Goal: Task Accomplishment & Management: Manage account settings

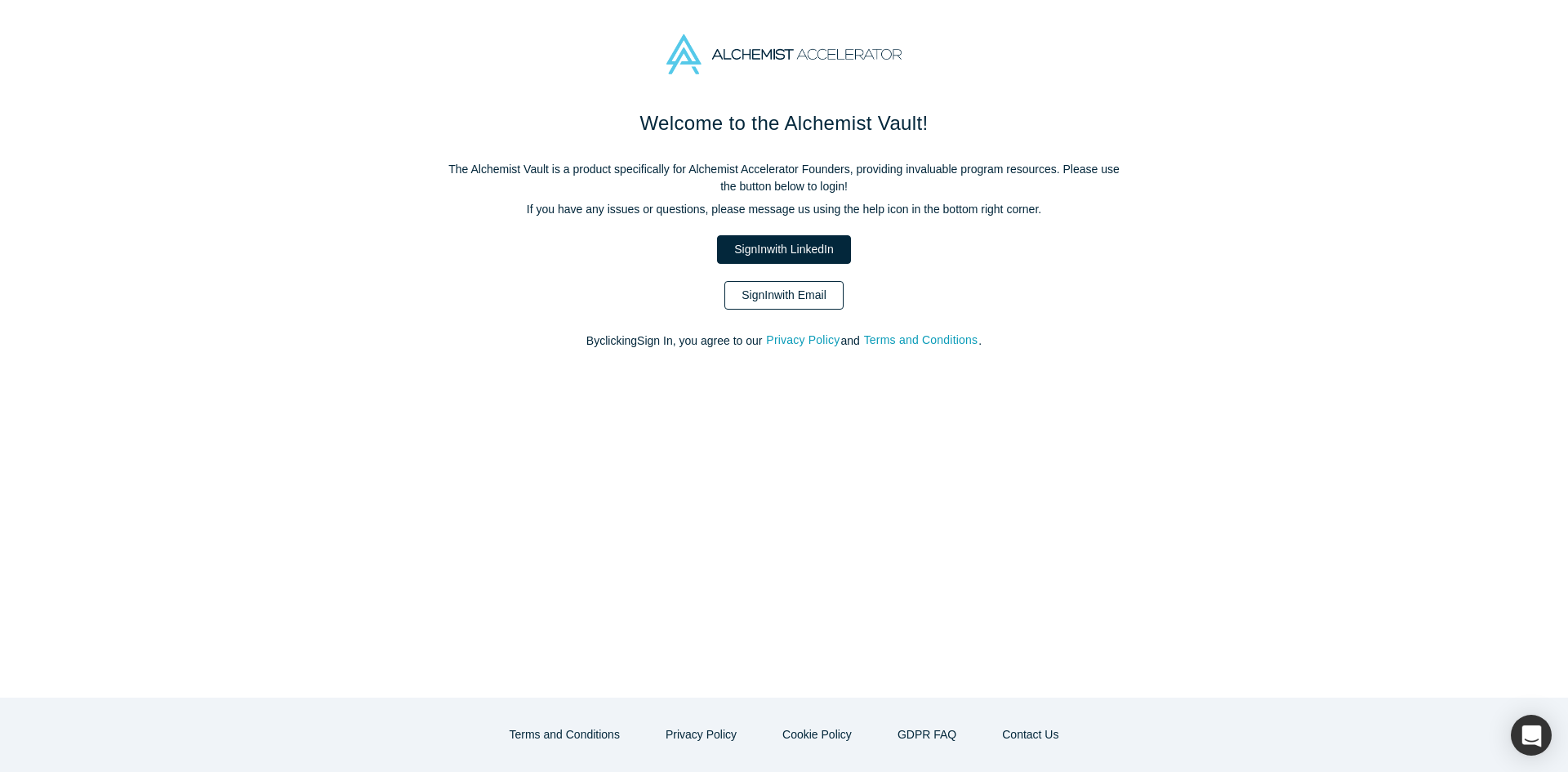
click at [779, 300] on link "Sign In with Email" at bounding box center [783, 296] width 119 height 28
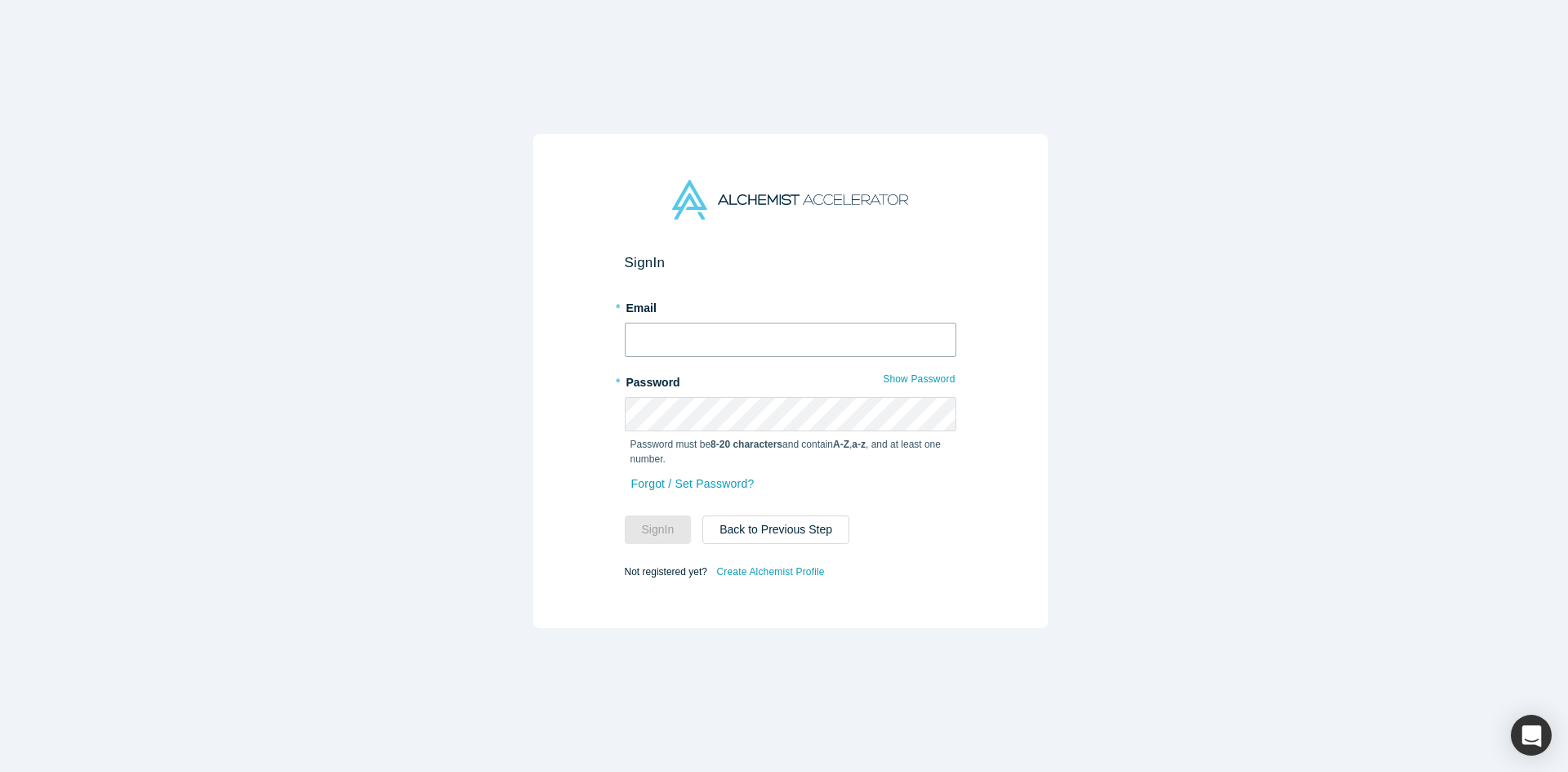
click at [777, 325] on input "text" at bounding box center [790, 340] width 332 height 34
type input "[EMAIL_ADDRESS][DOMAIN_NAME]"
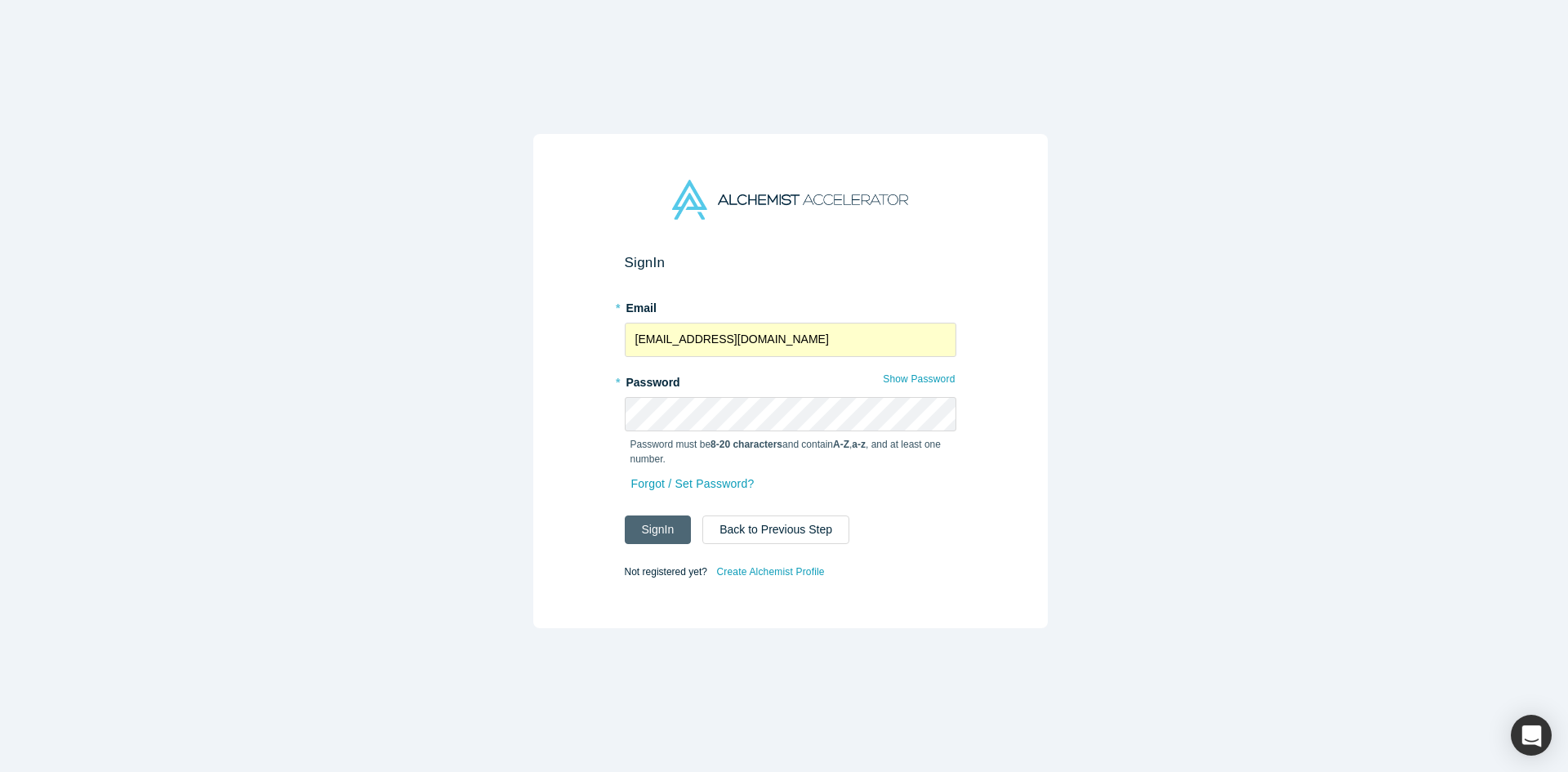
click at [636, 521] on button "Sign In" at bounding box center [658, 529] width 67 height 28
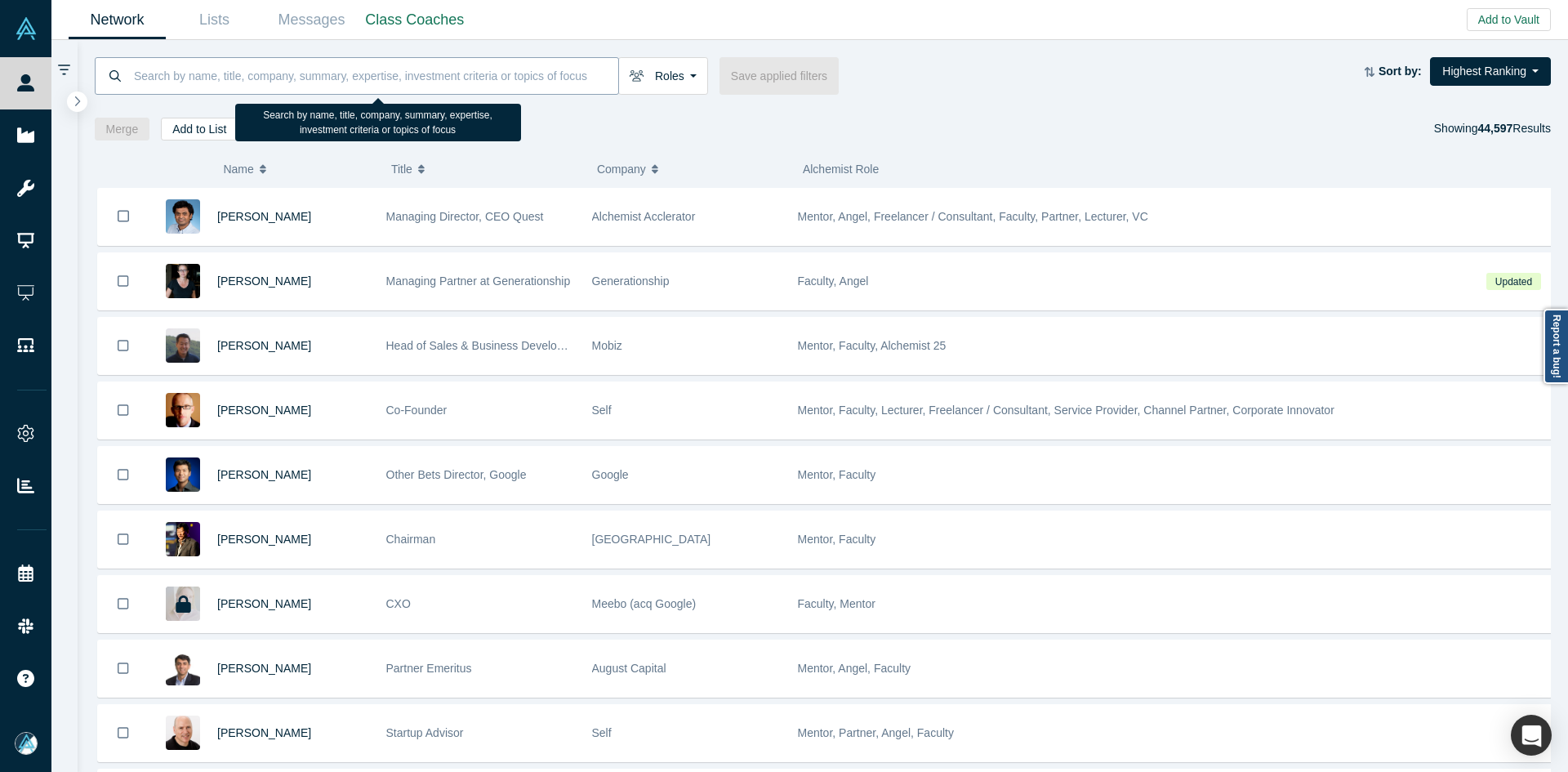
click at [337, 66] on input at bounding box center [375, 76] width 486 height 39
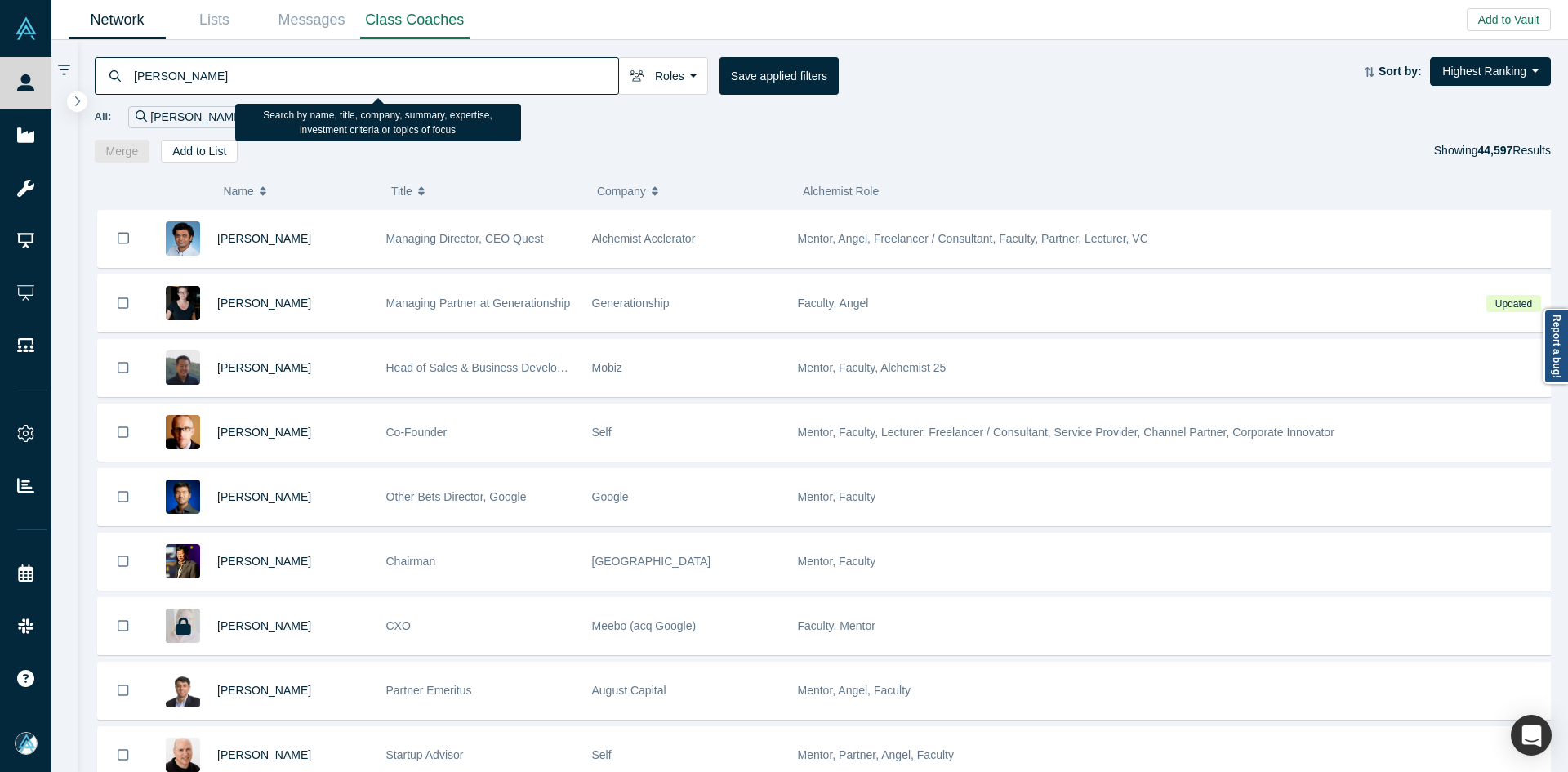
type input "[PERSON_NAME]"
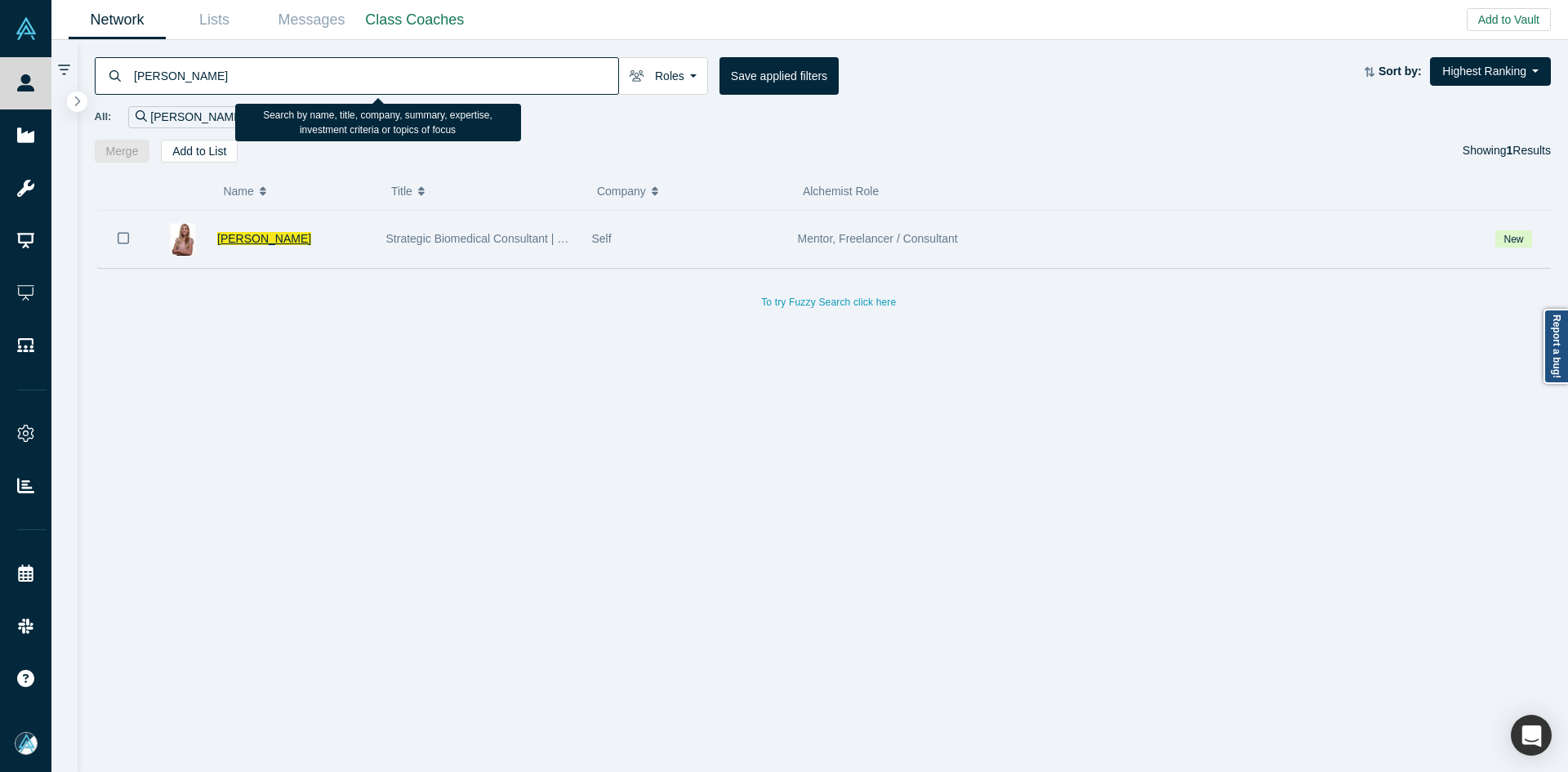
drag, startPoint x: 255, startPoint y: 241, endPoint x: 119, endPoint y: 3, distance: 274.1
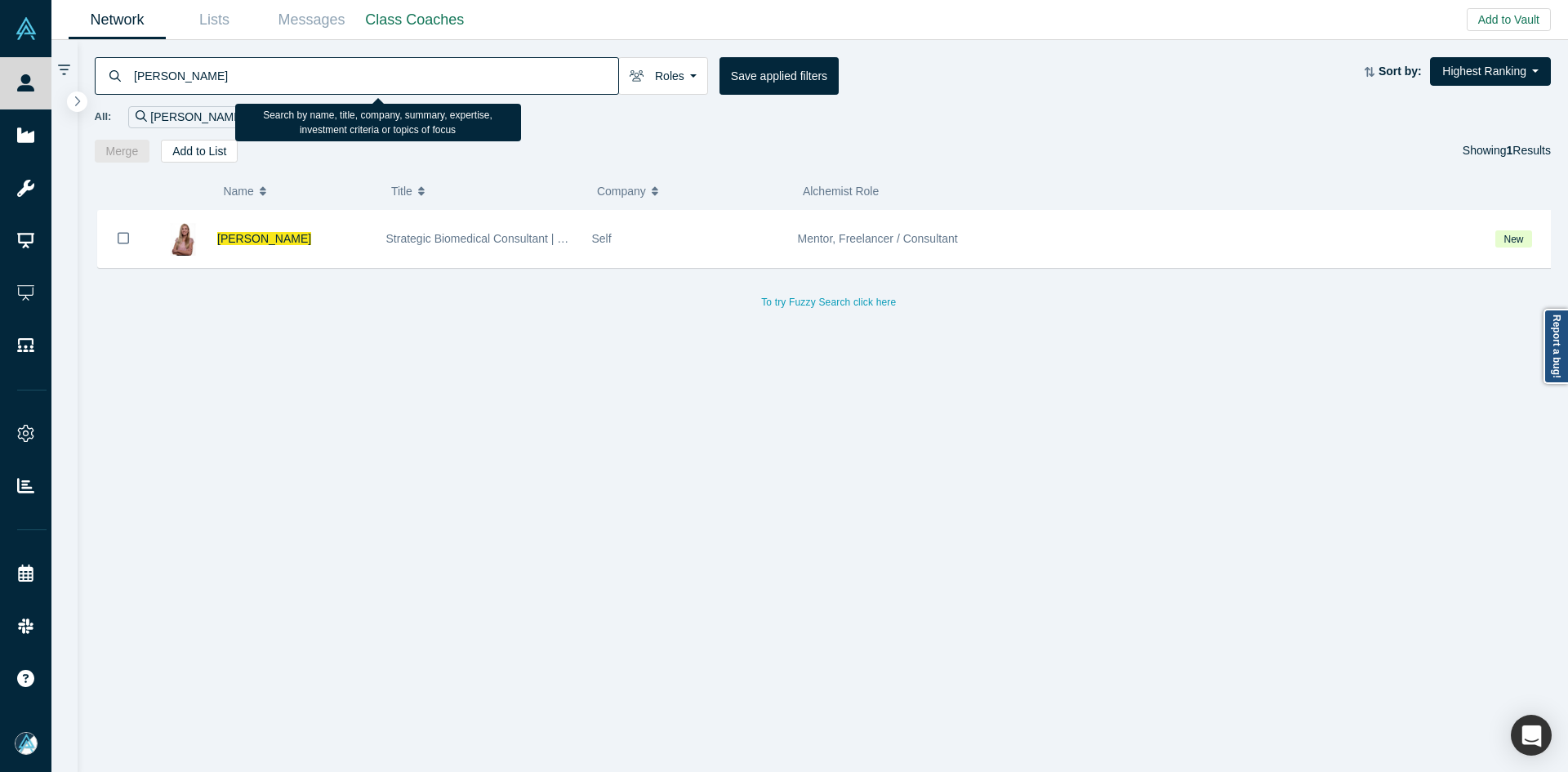
click at [254, 241] on span "[PERSON_NAME]" at bounding box center [264, 238] width 93 height 13
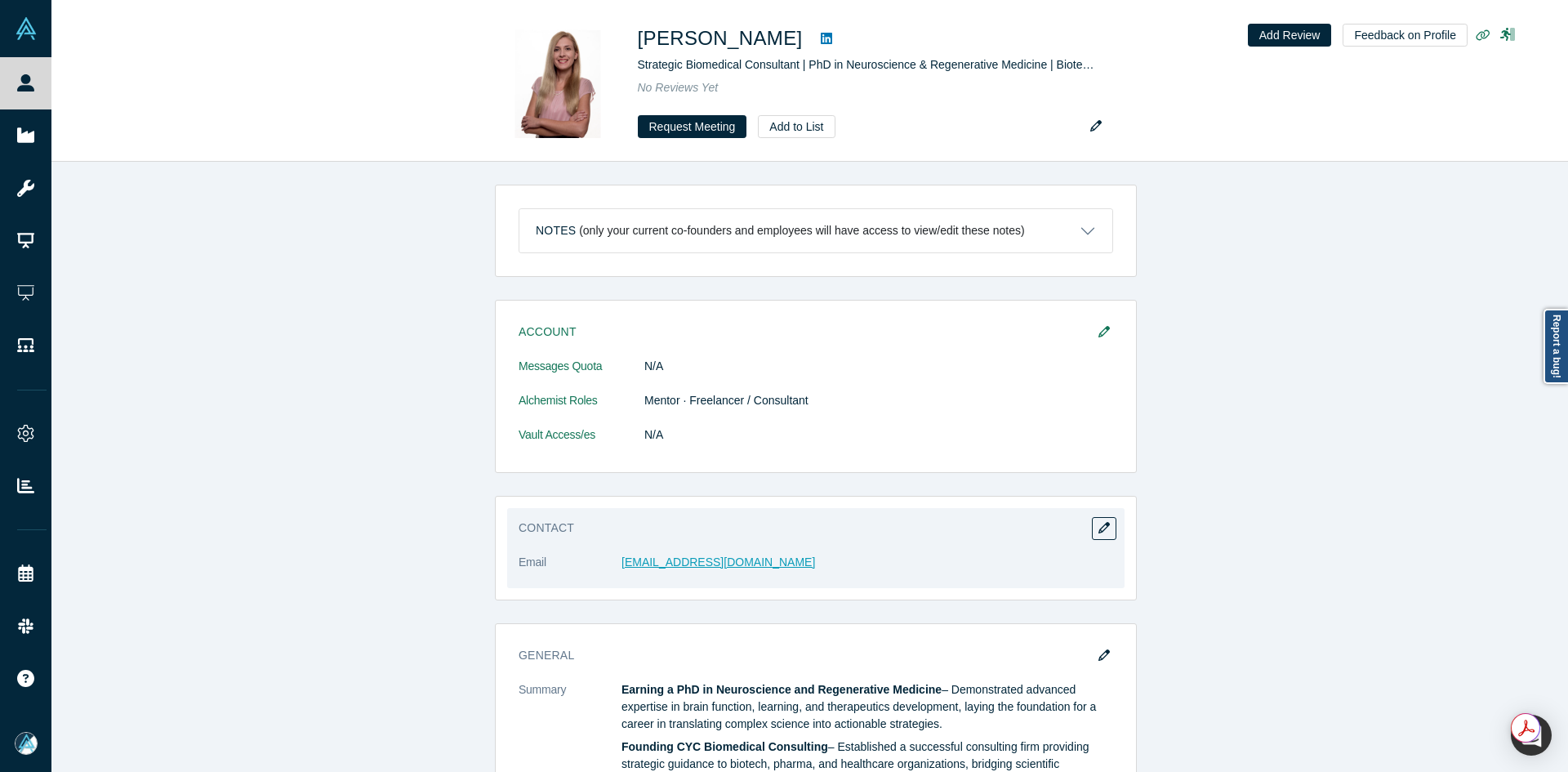
click at [672, 563] on link "[EMAIL_ADDRESS][DOMAIN_NAME]" at bounding box center [718, 562] width 193 height 13
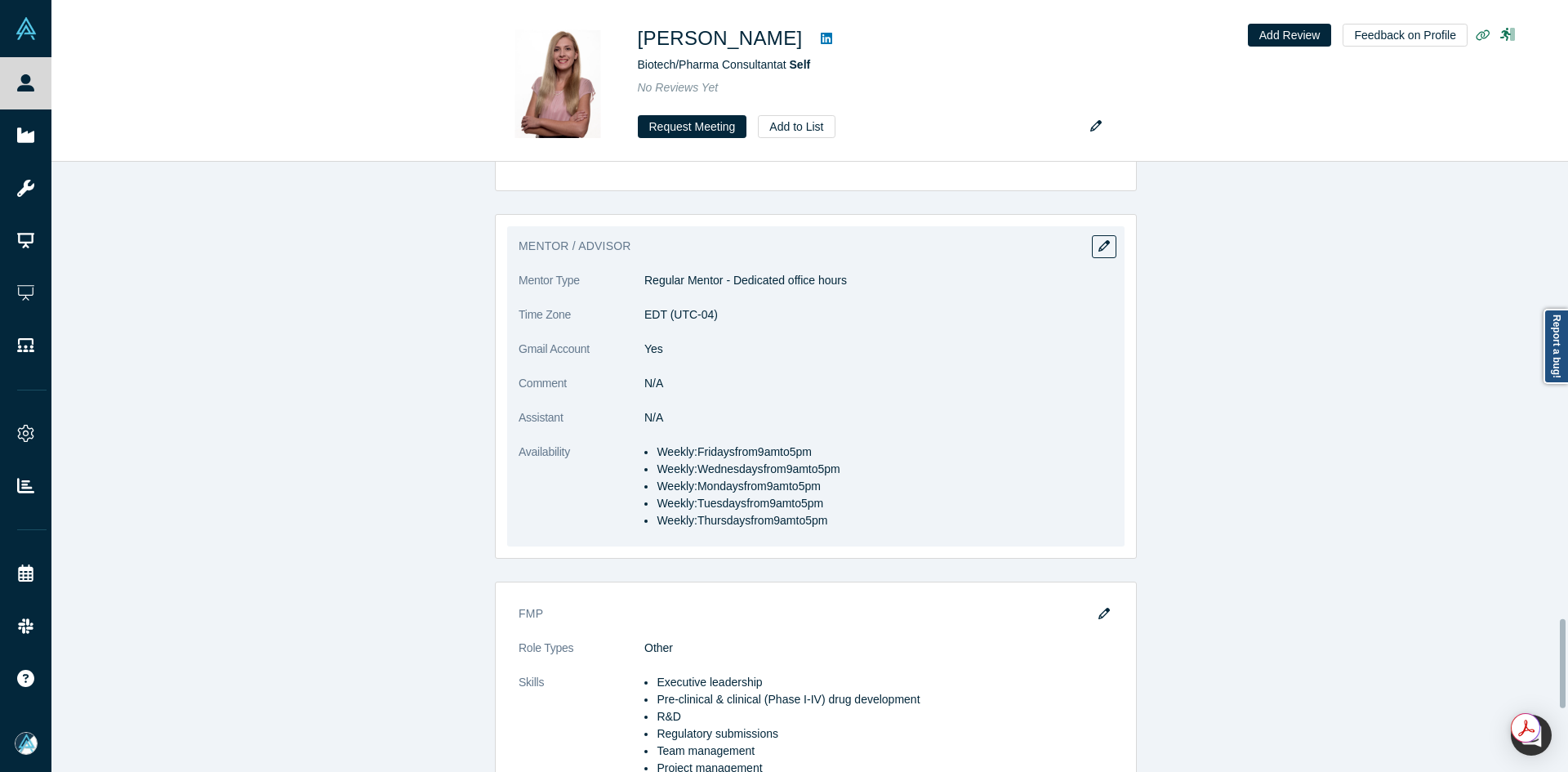
scroll to position [3225, 0]
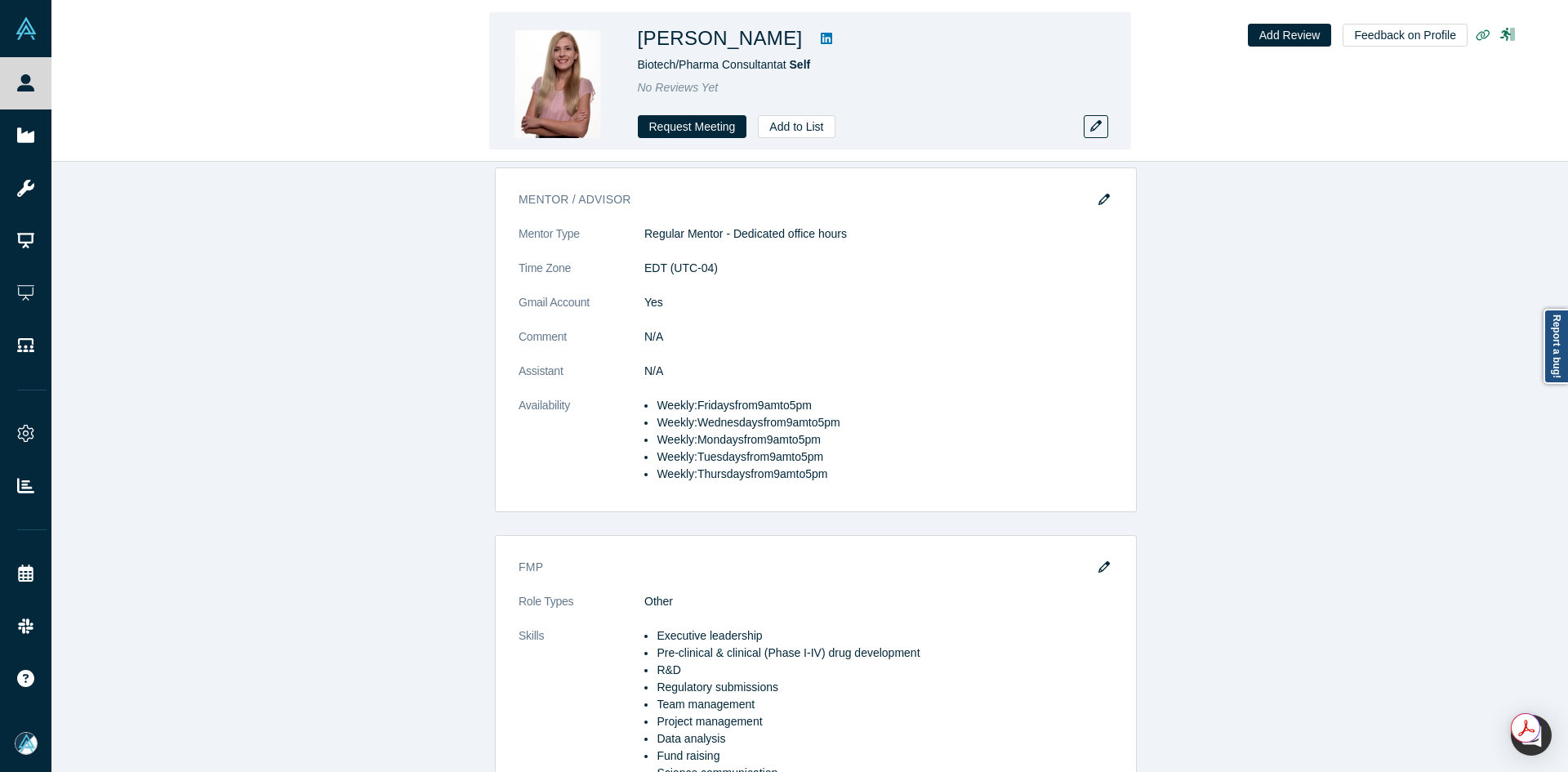
click at [814, 34] on link at bounding box center [826, 38] width 25 height 19
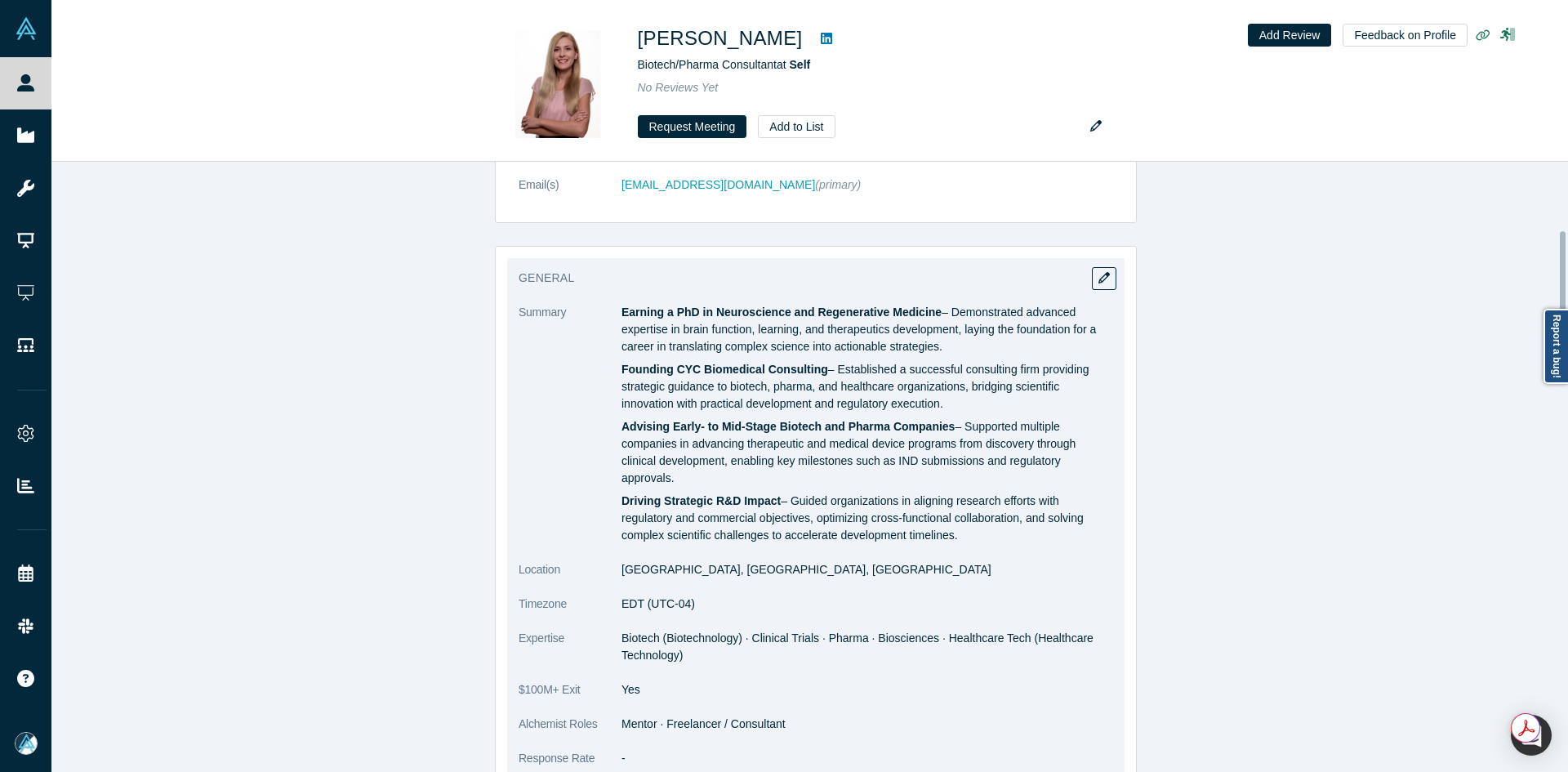
scroll to position [120, 0]
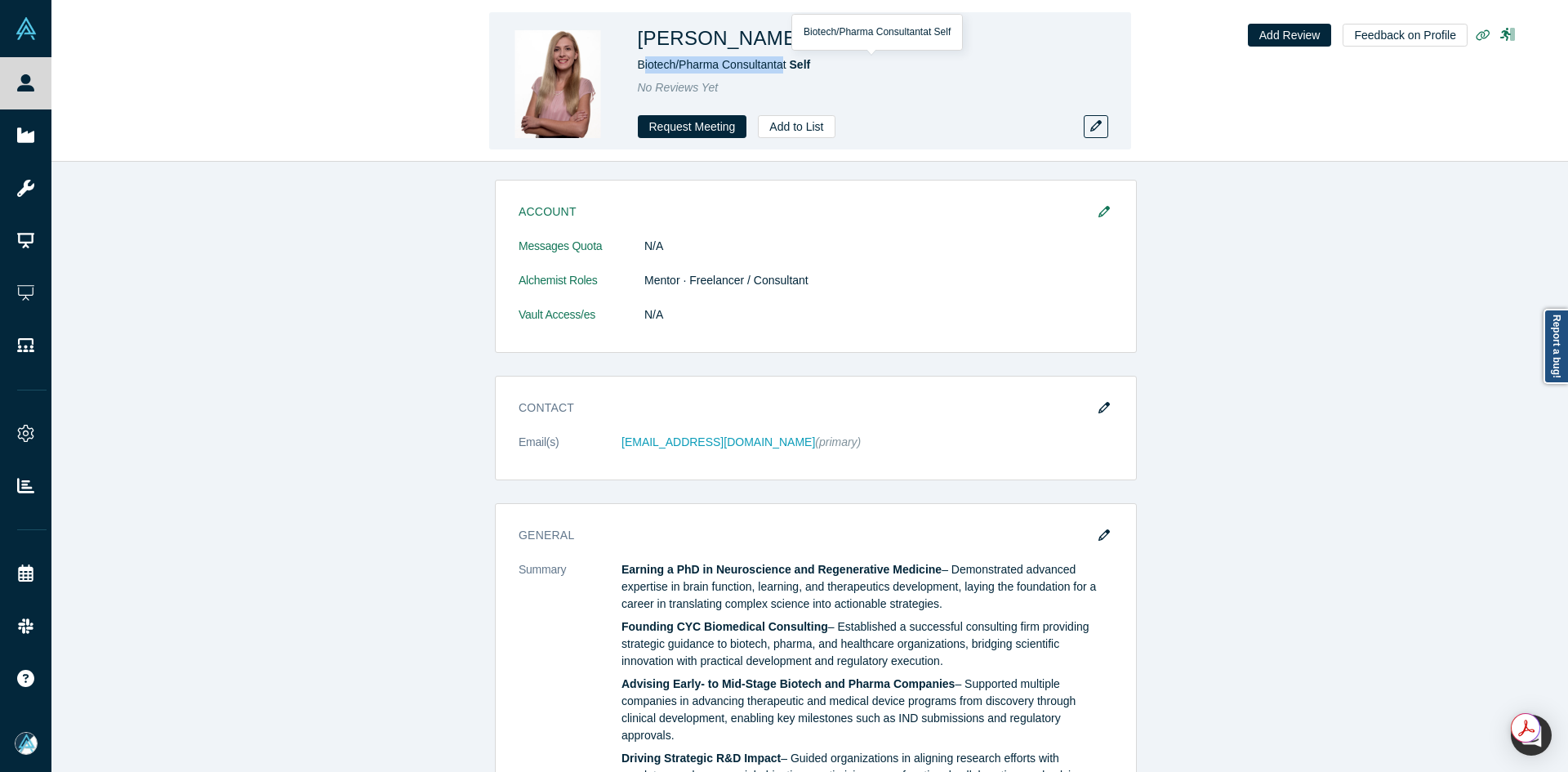
drag, startPoint x: 773, startPoint y: 64, endPoint x: 762, endPoint y: 3, distance: 62.0
click at [650, 67] on span "Biotech/Pharma Consultant at Self" at bounding box center [724, 64] width 173 height 13
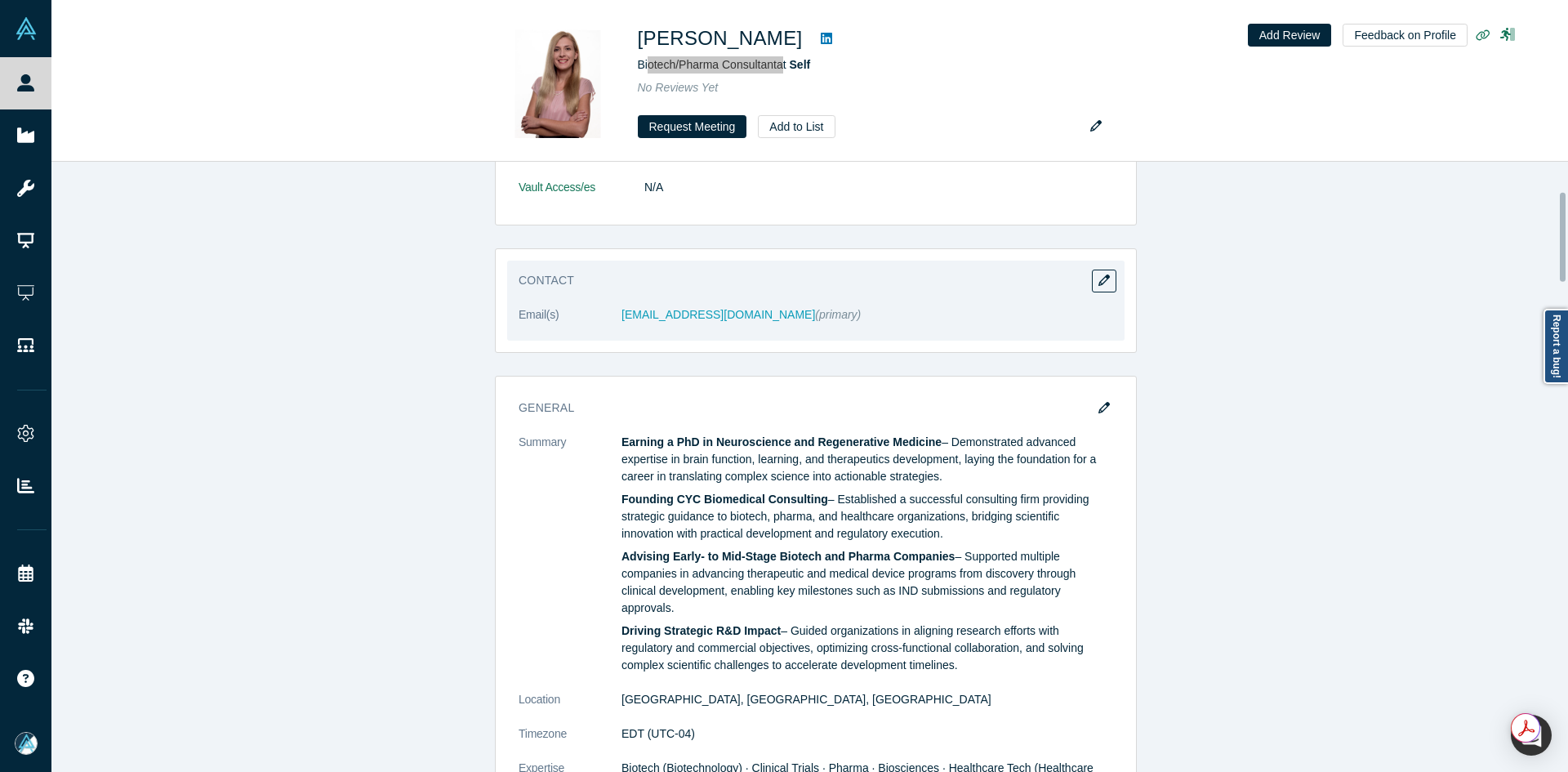
scroll to position [202, 0]
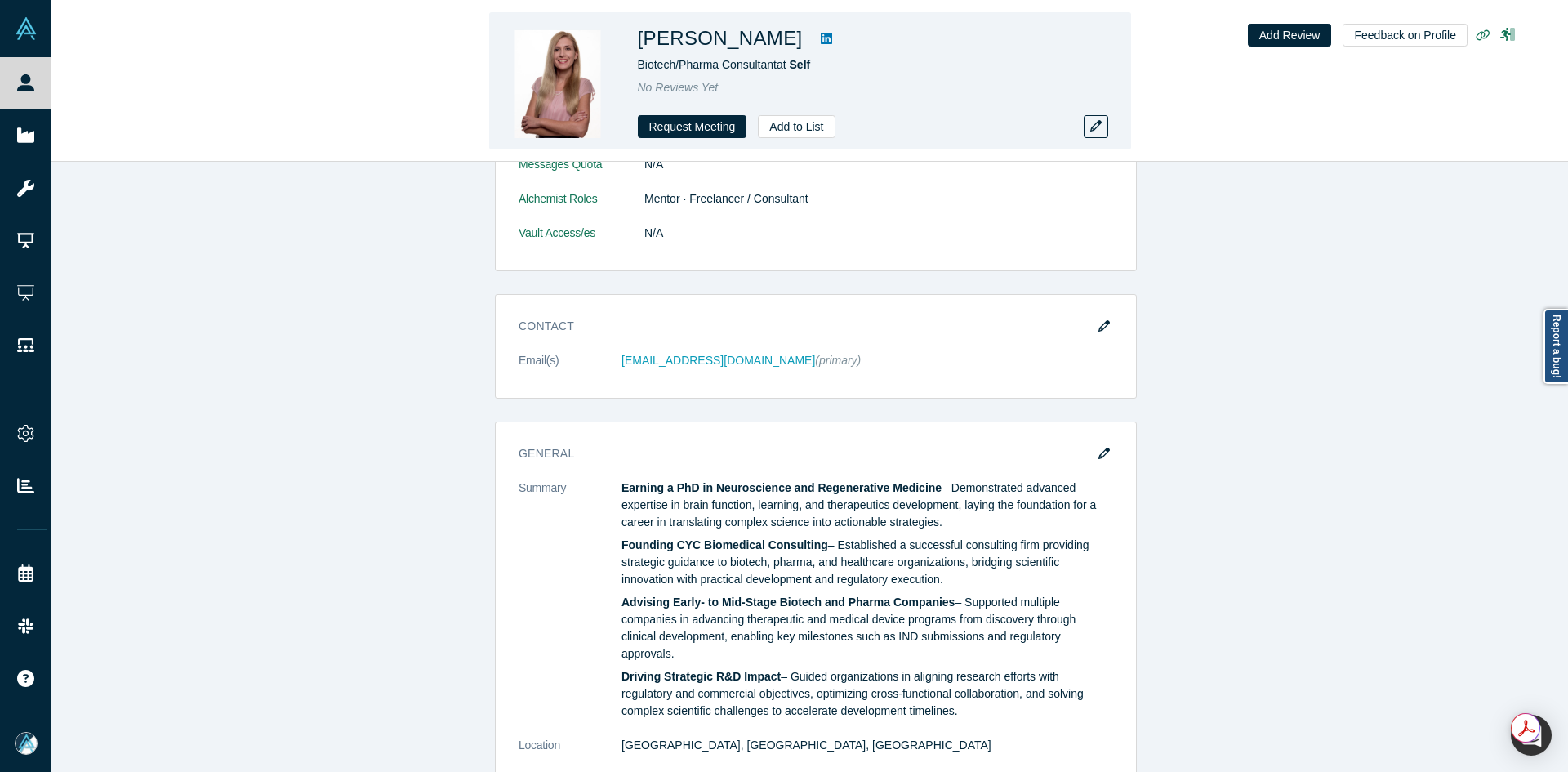
click at [715, 46] on h1 "[PERSON_NAME]" at bounding box center [720, 38] width 165 height 29
copy div "[PERSON_NAME]"
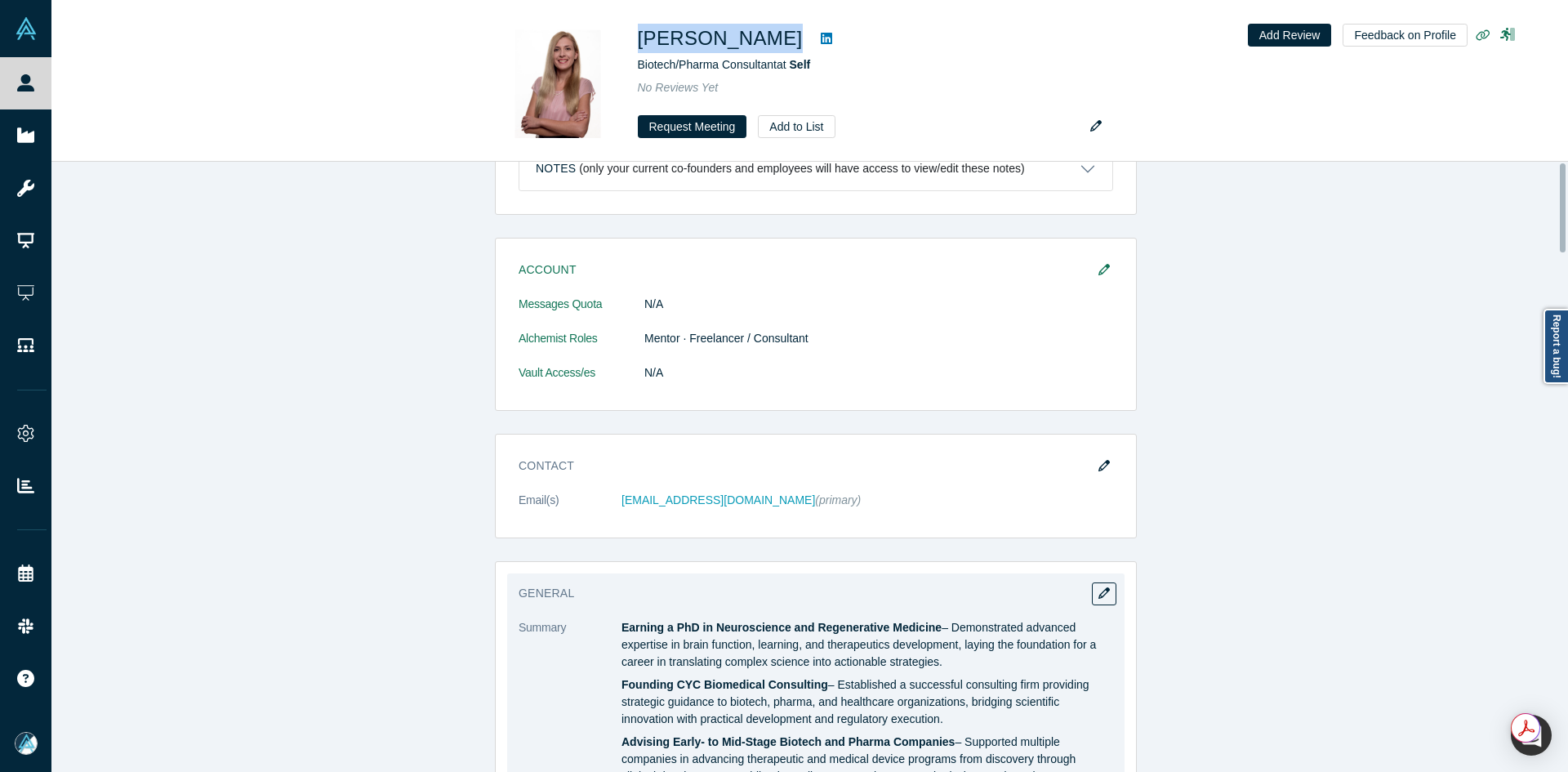
scroll to position [163, 0]
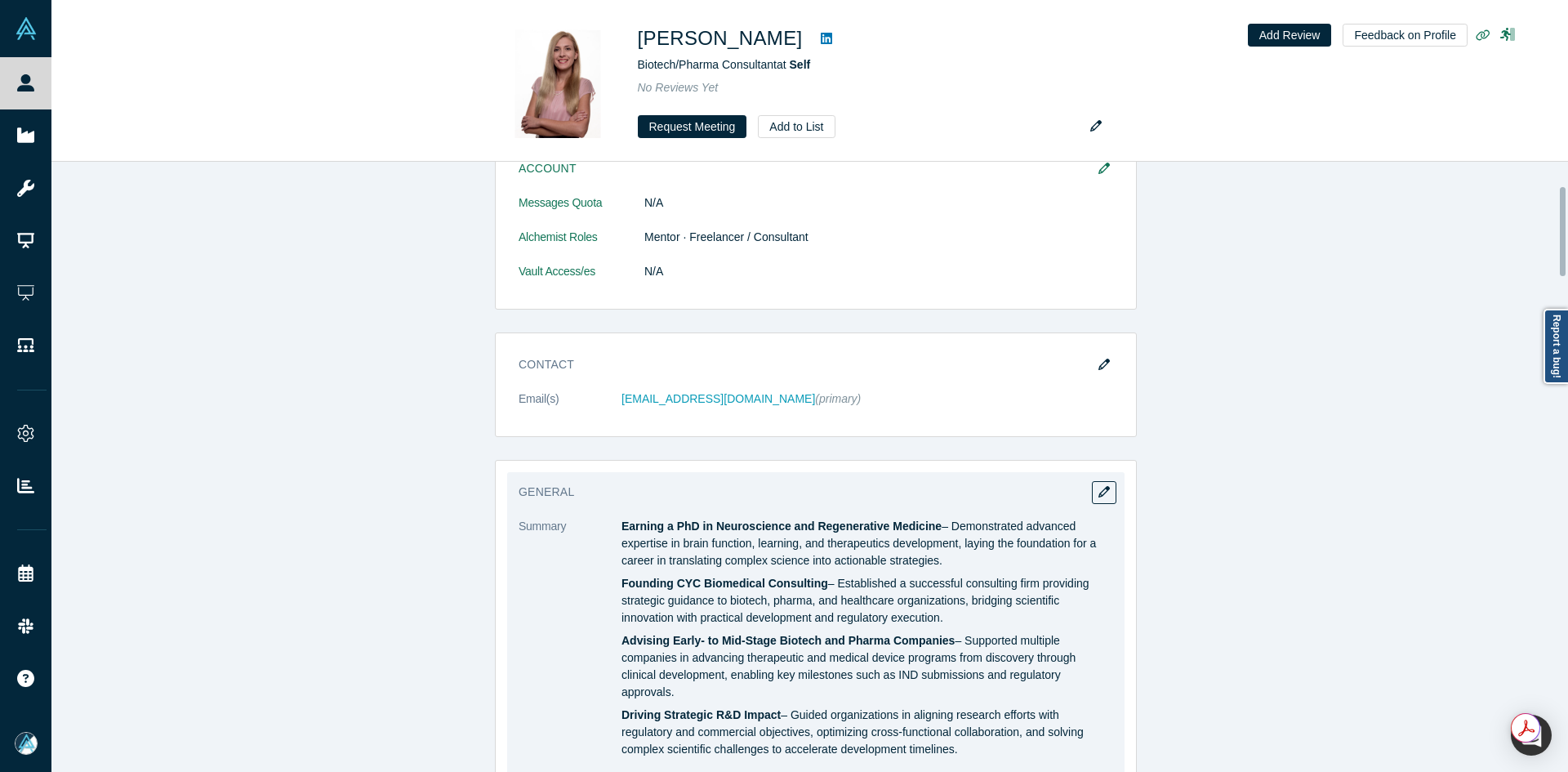
click at [1098, 510] on div "General Summary Earning a PhD in Neuroscience and Regenerative Medicine – Demon…" at bounding box center [816, 735] width 617 height 526
click at [1113, 492] on div "General Summary Earning a PhD in Neuroscience and Regenerative Medicine – Demon…" at bounding box center [816, 735] width 617 height 526
click at [1101, 498] on button "button" at bounding box center [1104, 492] width 25 height 23
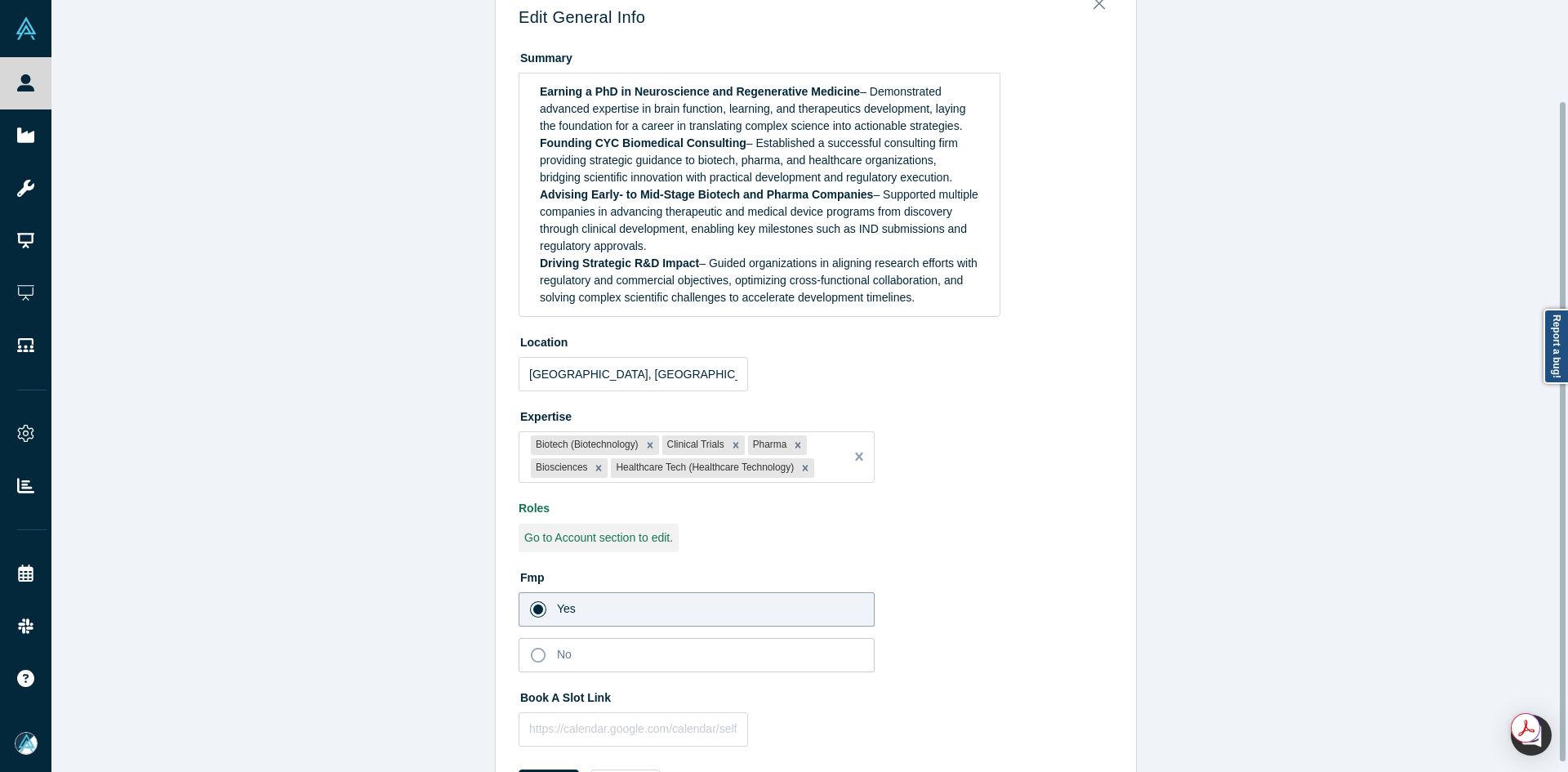
scroll to position [129, 0]
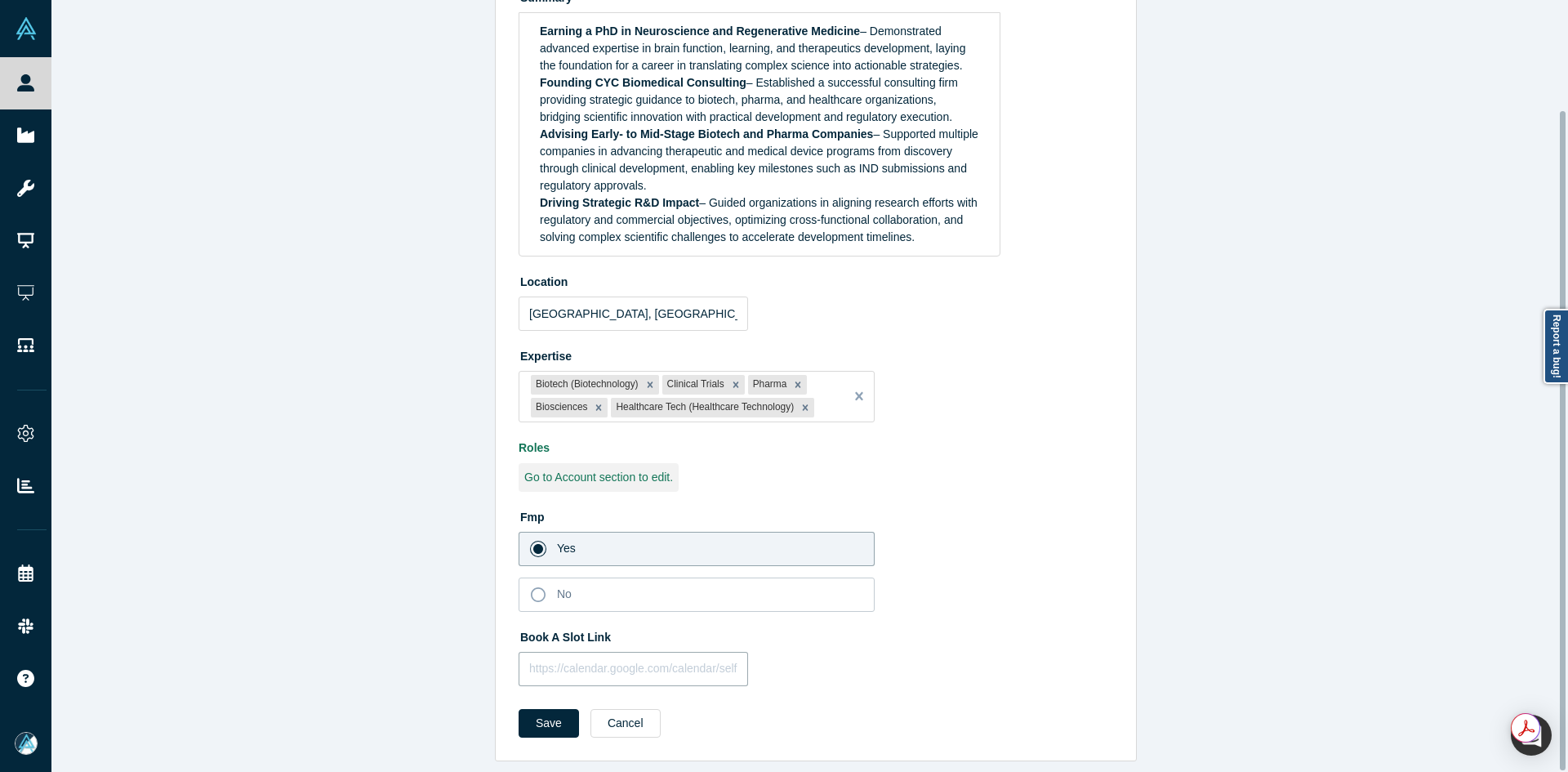
click at [597, 663] on input "text" at bounding box center [633, 669] width 229 height 34
paste input "[URL][DOMAIN_NAME]"
type input "[URL][DOMAIN_NAME]"
click at [556, 709] on button "Save" at bounding box center [549, 723] width 61 height 28
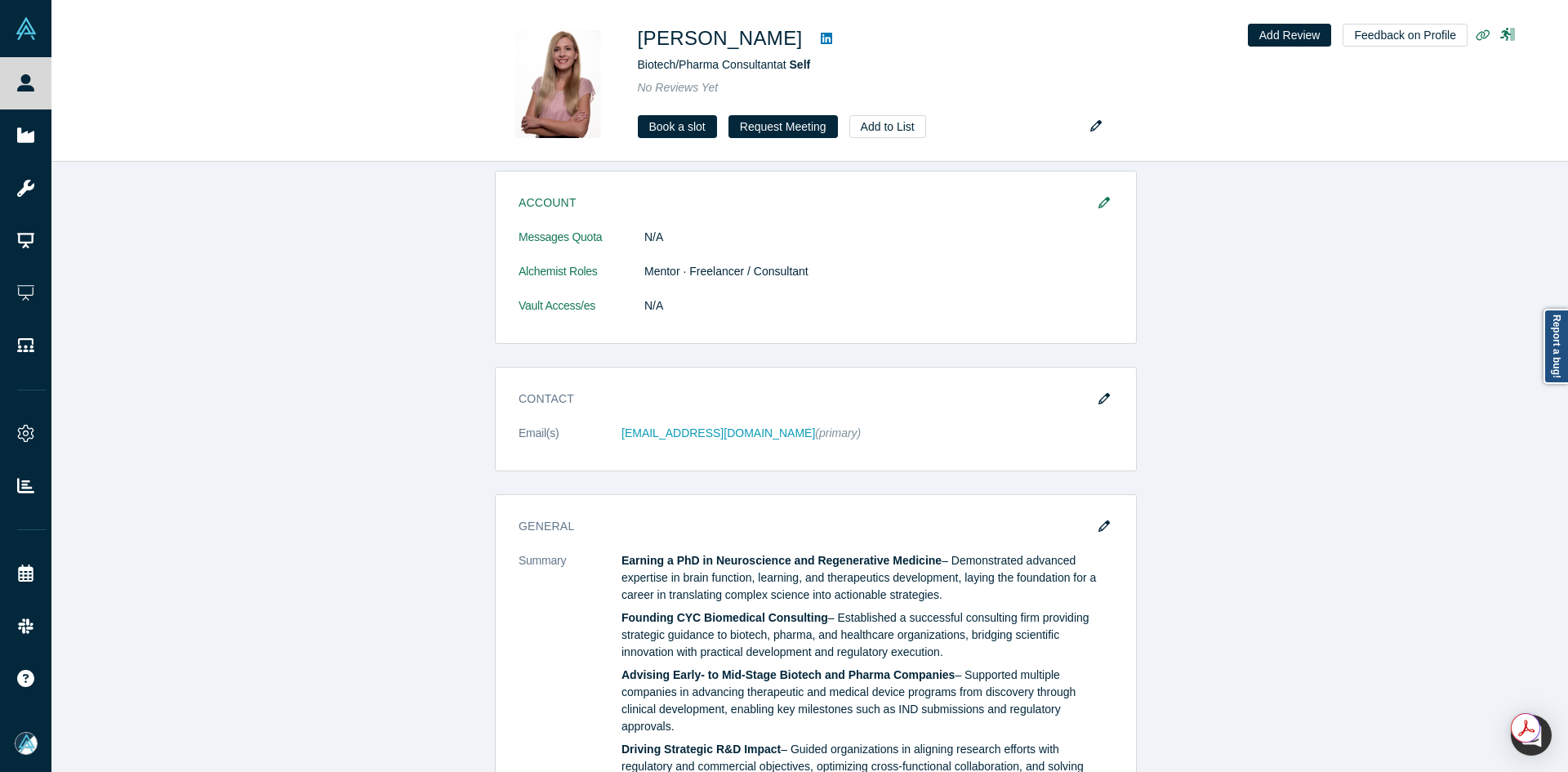
scroll to position [0, 0]
